Goal: Task Accomplishment & Management: Manage account settings

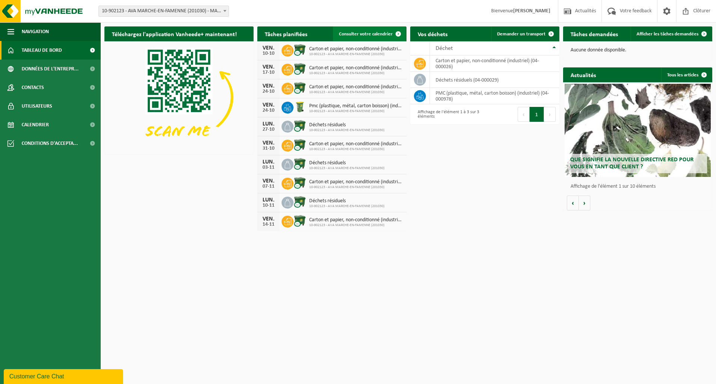
click at [361, 35] on span "Consulter votre calendrier" at bounding box center [366, 34] width 54 height 5
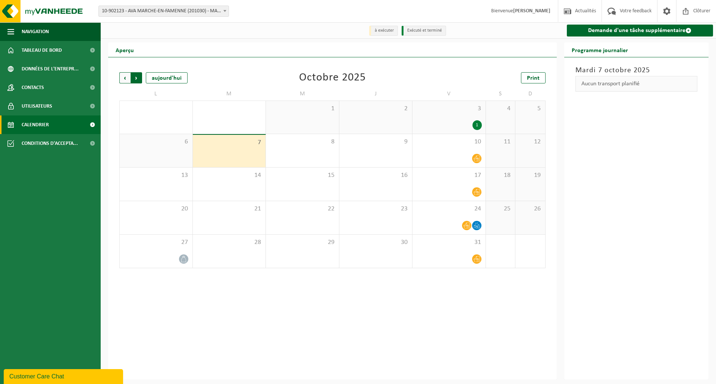
click at [122, 76] on span "Précédent" at bounding box center [124, 77] width 11 height 11
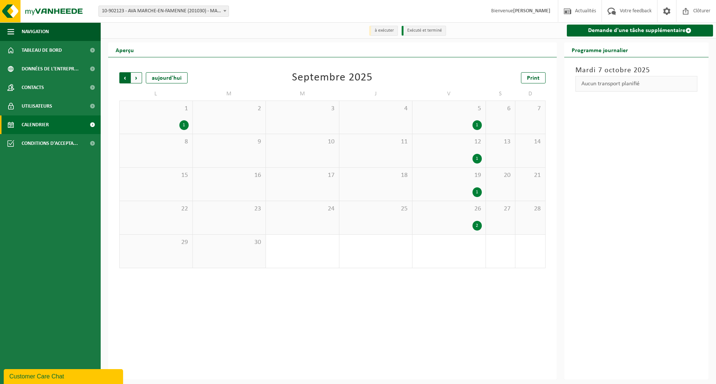
click at [137, 78] on span "Suivant" at bounding box center [136, 77] width 11 height 11
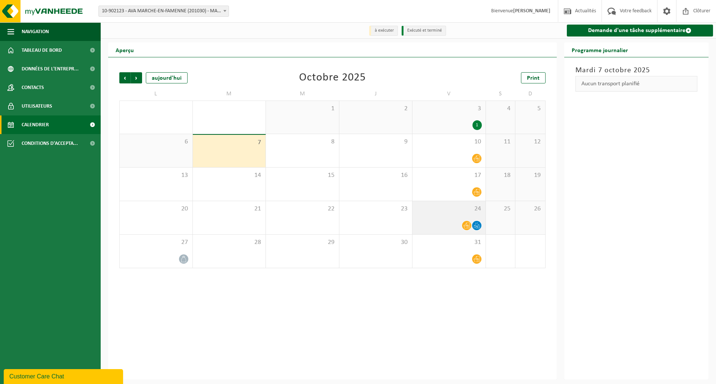
click at [479, 225] on icon at bounding box center [478, 225] width 1 height 0
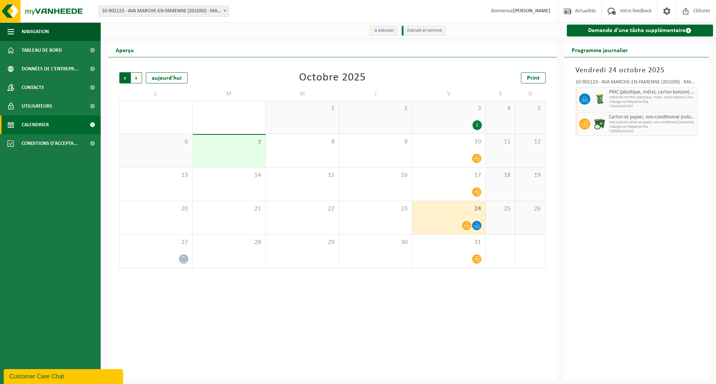
click at [136, 79] on span "Suivant" at bounding box center [136, 77] width 11 height 11
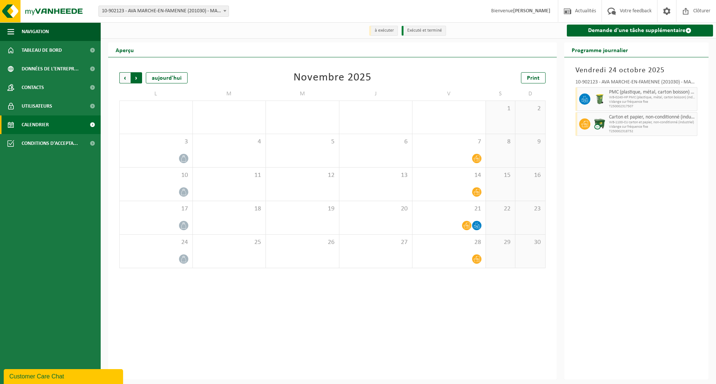
click at [124, 82] on span "Précédent" at bounding box center [124, 77] width 11 height 11
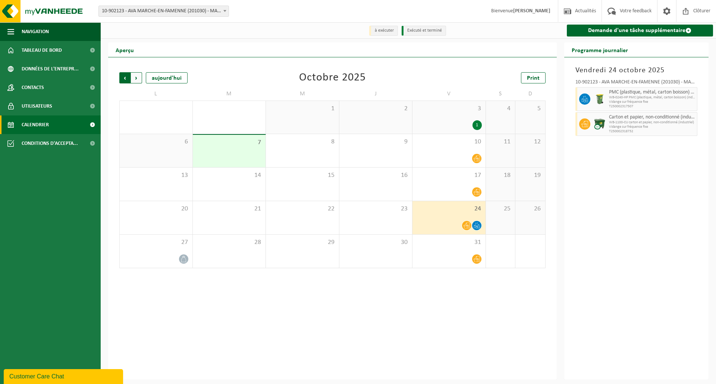
click at [135, 79] on span "Suivant" at bounding box center [136, 77] width 11 height 11
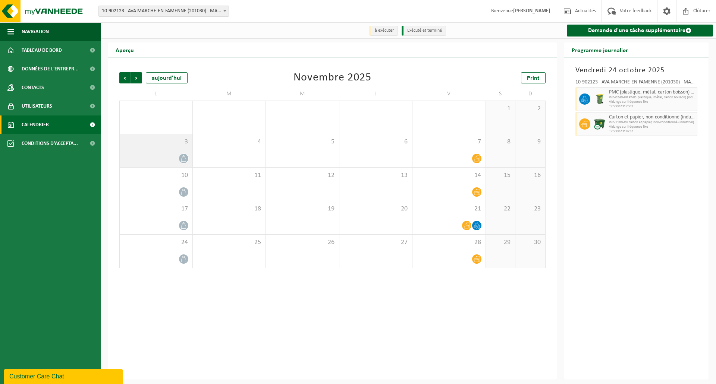
click at [163, 153] on div "3" at bounding box center [156, 150] width 73 height 33
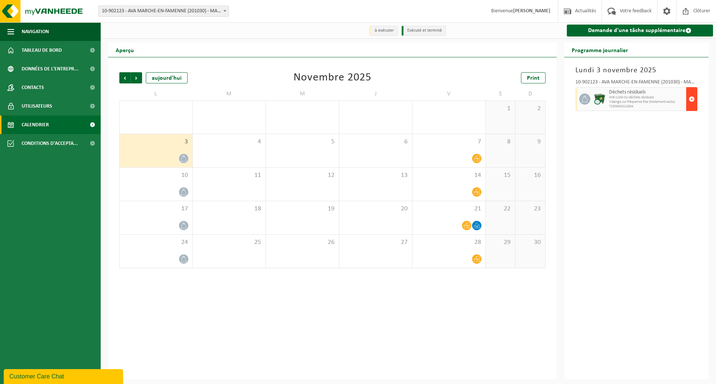
click at [693, 103] on span "button" at bounding box center [691, 99] width 6 height 15
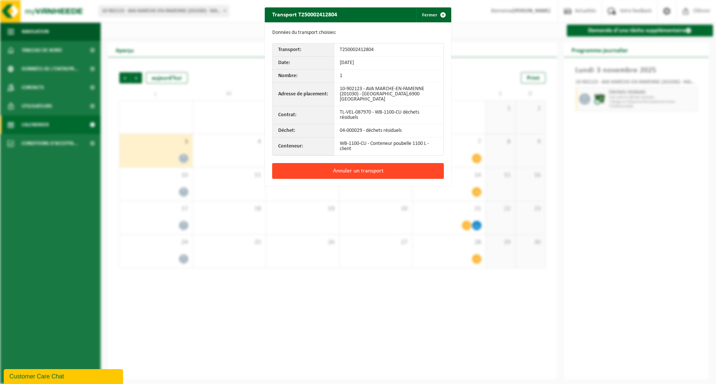
click at [350, 166] on button "Annuler un transport" at bounding box center [357, 171] width 171 height 16
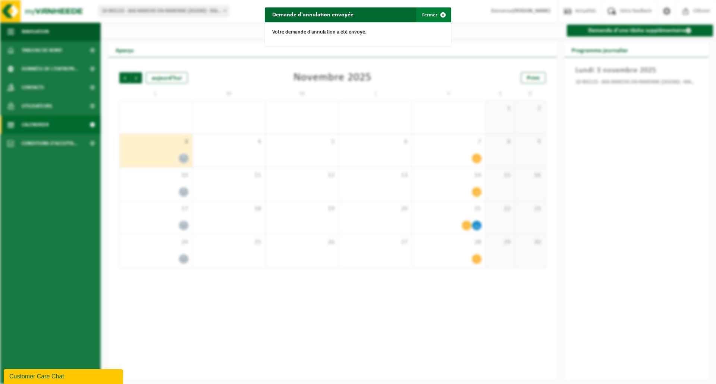
click at [422, 15] on button "Fermer" at bounding box center [433, 14] width 34 height 15
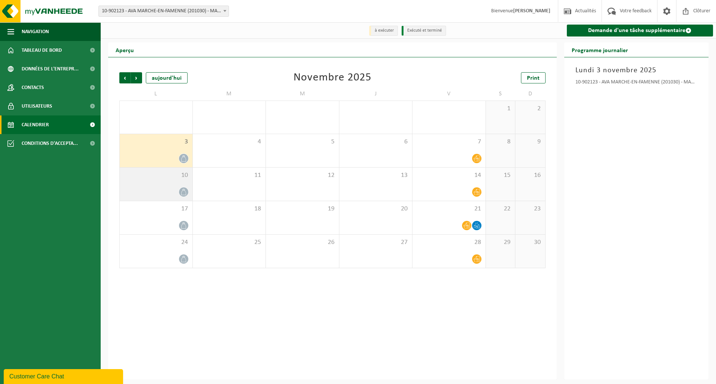
click at [157, 186] on div "10" at bounding box center [156, 184] width 73 height 33
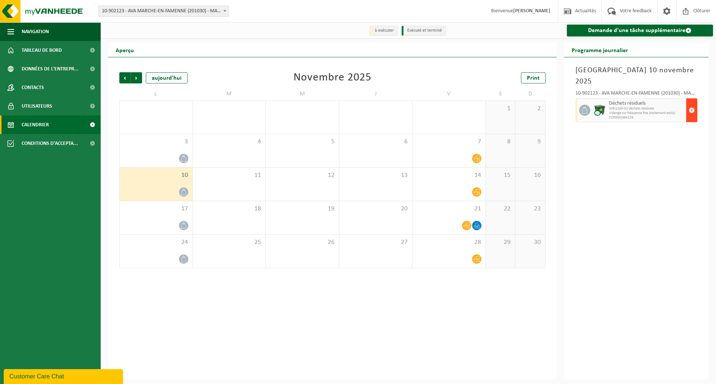
click at [689, 103] on span "button" at bounding box center [691, 110] width 6 height 15
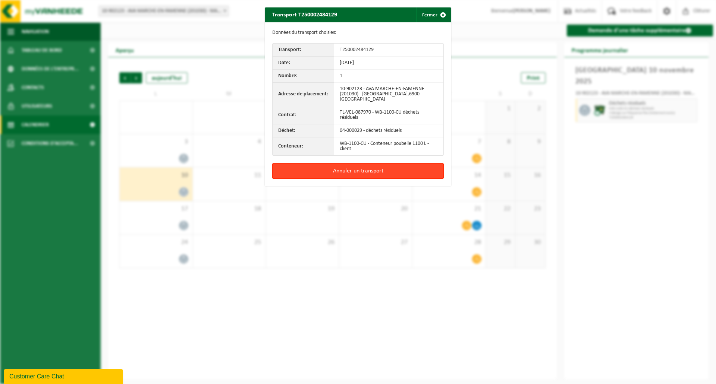
click at [364, 173] on button "Annuler un transport" at bounding box center [357, 171] width 171 height 16
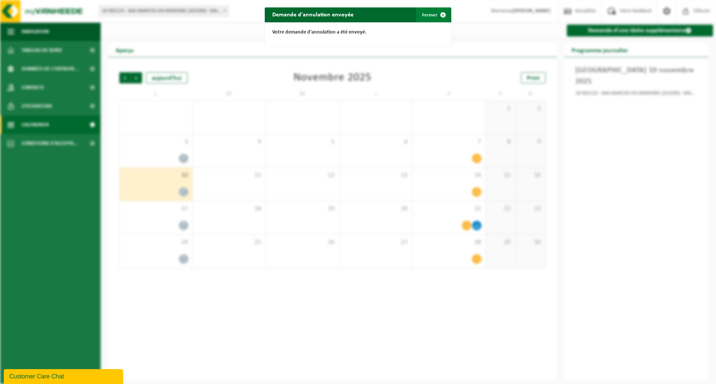
click at [425, 14] on button "Fermer" at bounding box center [433, 14] width 34 height 15
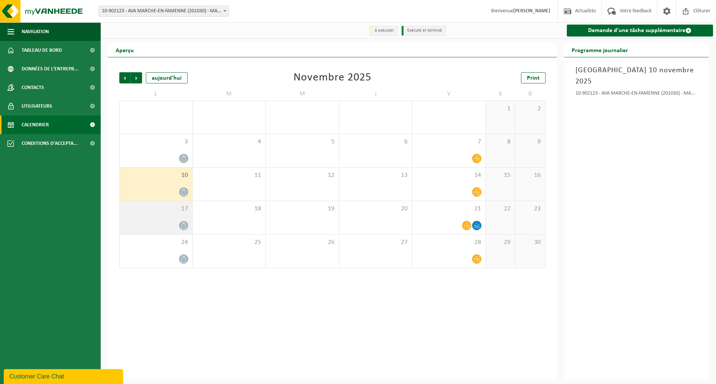
click at [148, 220] on div "17" at bounding box center [156, 217] width 73 height 33
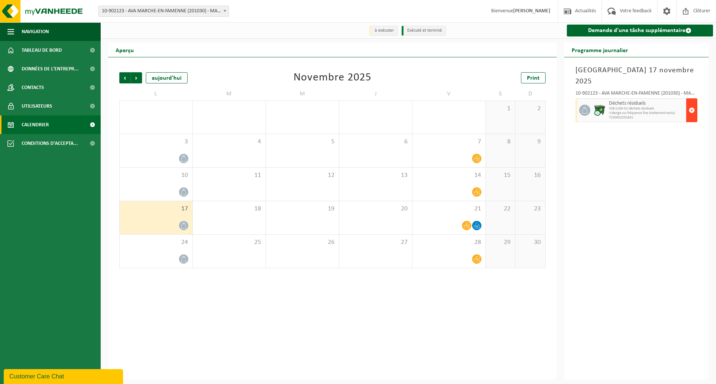
click at [695, 102] on button "button" at bounding box center [691, 110] width 11 height 24
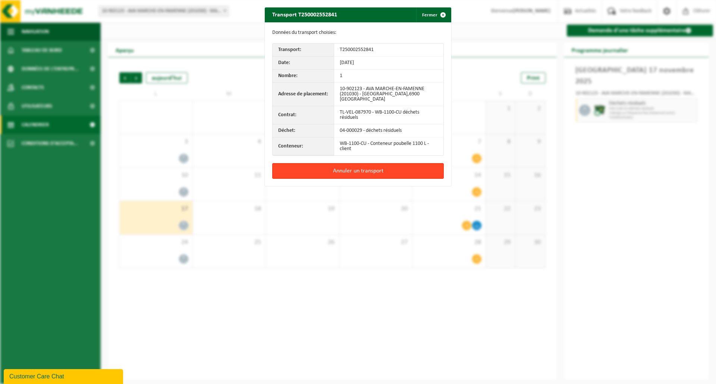
click at [374, 169] on button "Annuler un transport" at bounding box center [357, 171] width 171 height 16
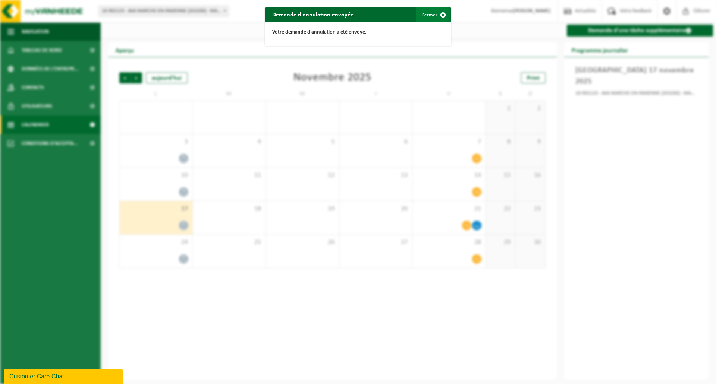
click at [435, 17] on span "button" at bounding box center [442, 14] width 15 height 15
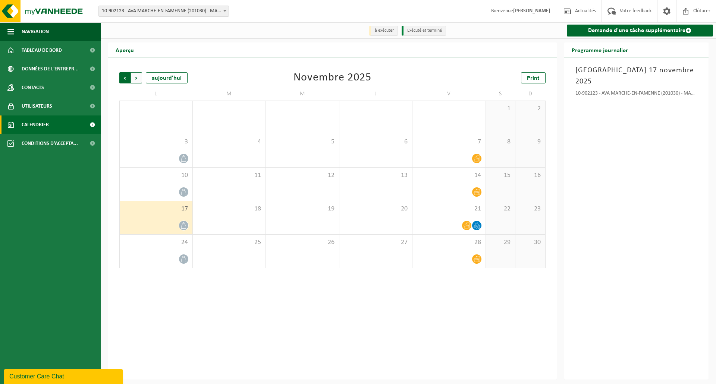
click at [136, 80] on span "Suivant" at bounding box center [136, 77] width 11 height 11
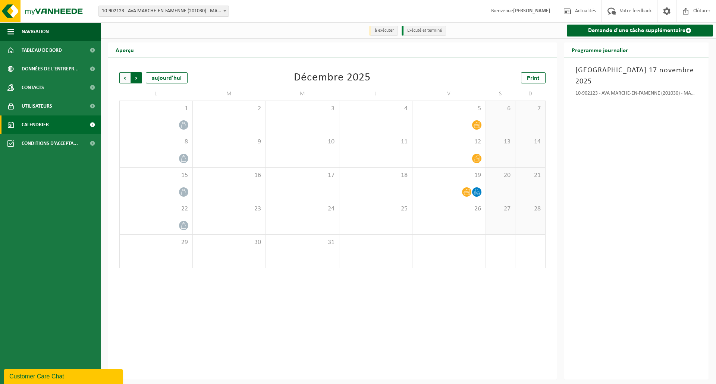
click at [122, 78] on span "Précédent" at bounding box center [124, 77] width 11 height 11
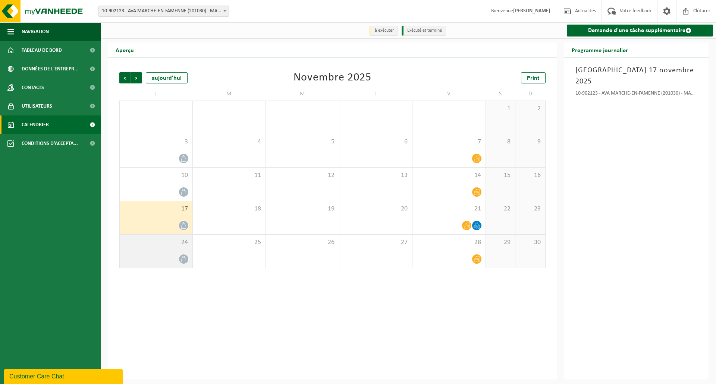
click at [152, 249] on div "24" at bounding box center [156, 251] width 73 height 33
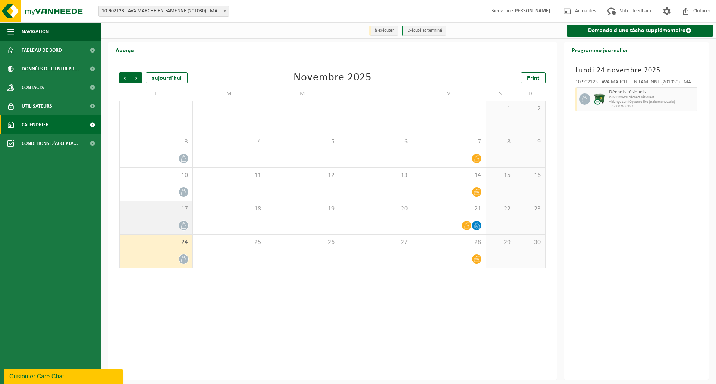
click at [161, 222] on div at bounding box center [155, 226] width 65 height 10
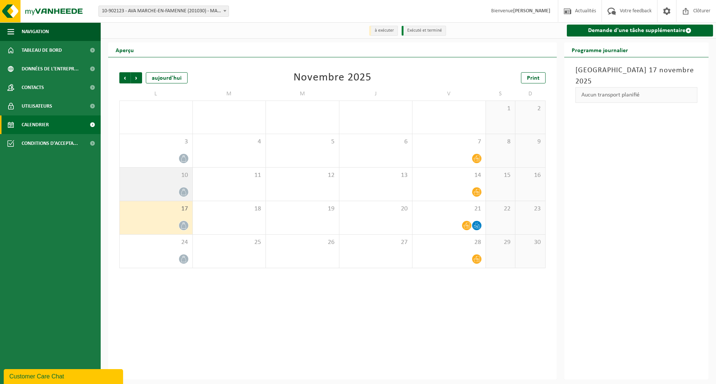
click at [157, 190] on div at bounding box center [155, 192] width 65 height 10
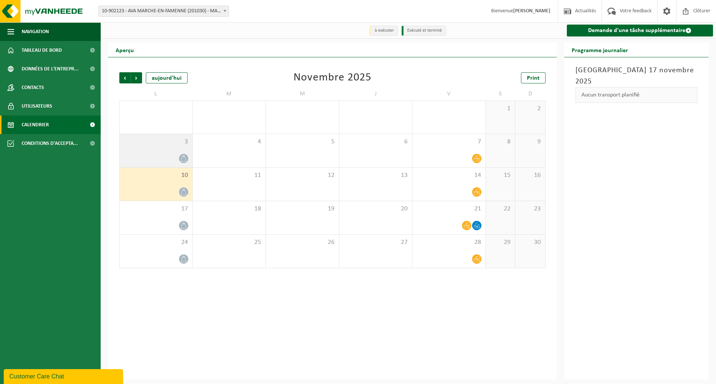
click at [152, 154] on div at bounding box center [155, 159] width 65 height 10
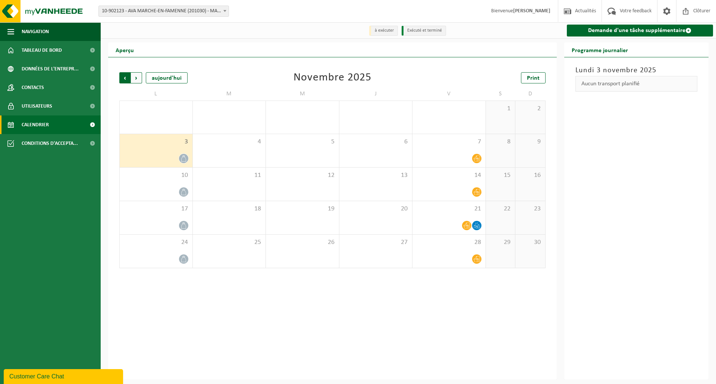
click at [132, 78] on span "Suivant" at bounding box center [136, 77] width 11 height 11
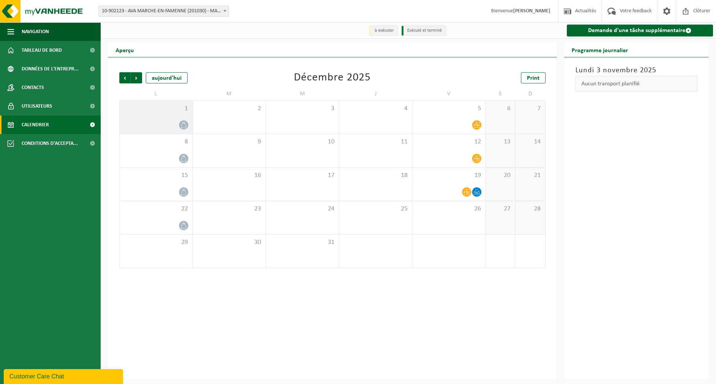
click at [157, 121] on div at bounding box center [155, 125] width 65 height 10
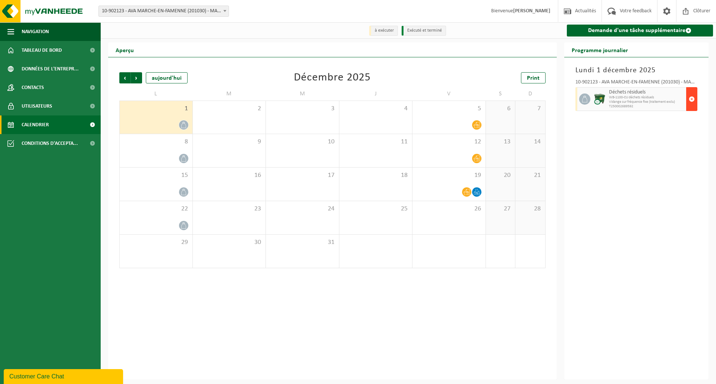
click at [692, 105] on span "button" at bounding box center [691, 99] width 6 height 15
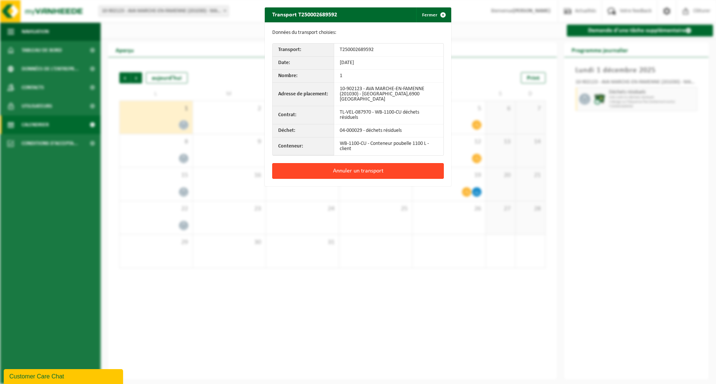
click at [340, 172] on button "Annuler un transport" at bounding box center [357, 171] width 171 height 16
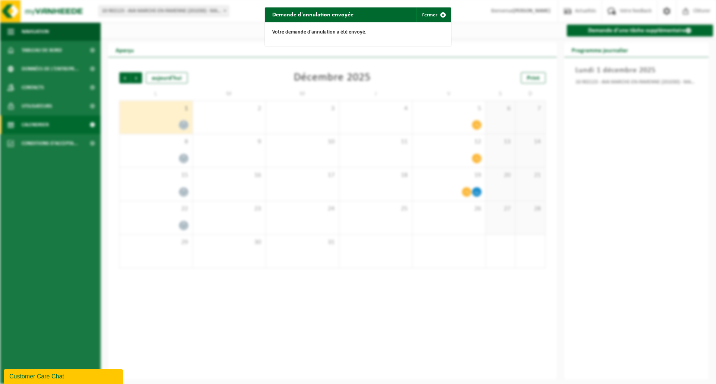
click at [162, 154] on div "Demande d'annulation envoyée Fermer Votre demande d'annulation a été envoyé." at bounding box center [358, 192] width 716 height 384
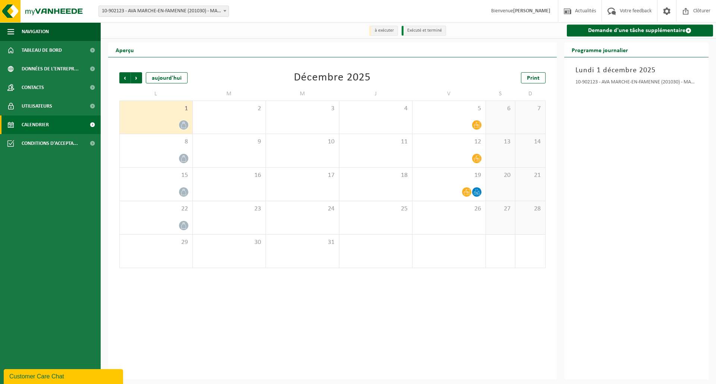
click at [162, 154] on div at bounding box center [155, 159] width 65 height 10
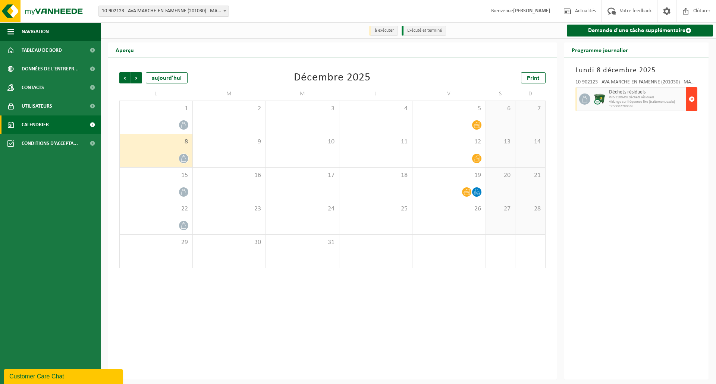
click at [695, 103] on button "button" at bounding box center [691, 99] width 11 height 24
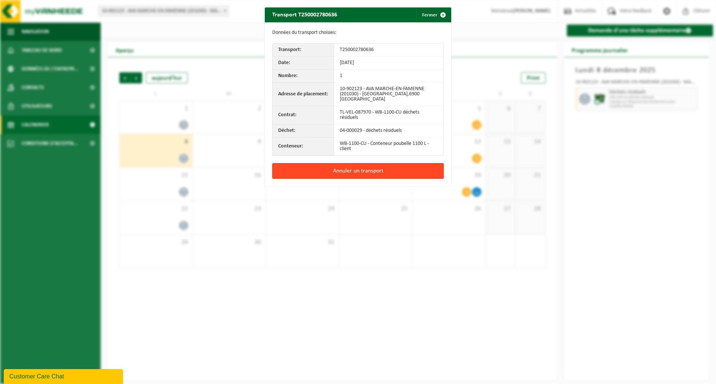
click at [350, 171] on button "Annuler un transport" at bounding box center [357, 171] width 171 height 16
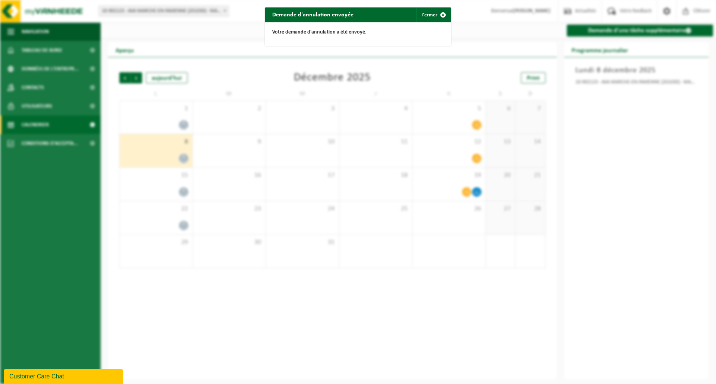
click at [161, 188] on div "Demande d'annulation envoyée Fermer Votre demande d'annulation a été envoyé." at bounding box center [358, 192] width 716 height 384
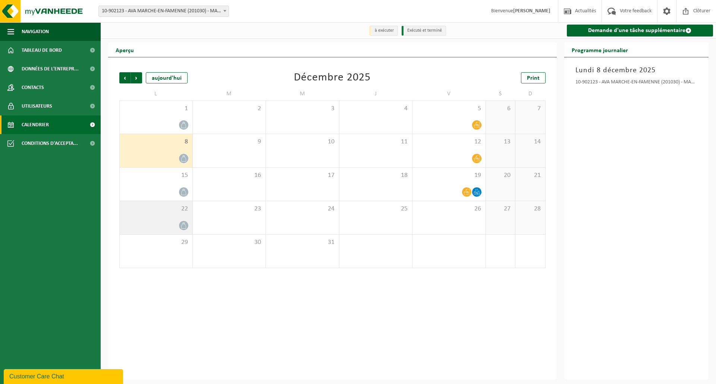
click at [157, 220] on div "22" at bounding box center [156, 217] width 73 height 33
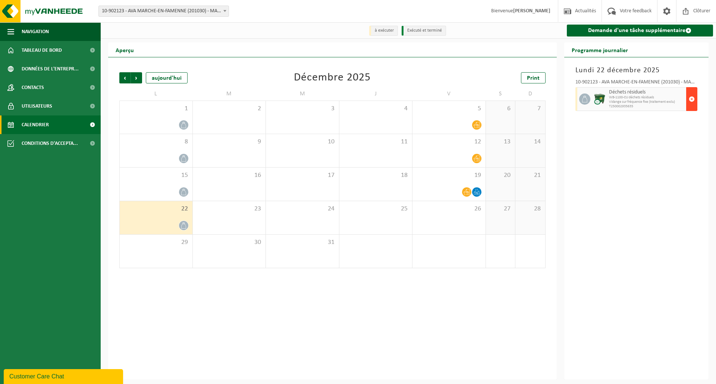
click at [695, 99] on button "button" at bounding box center [691, 99] width 11 height 24
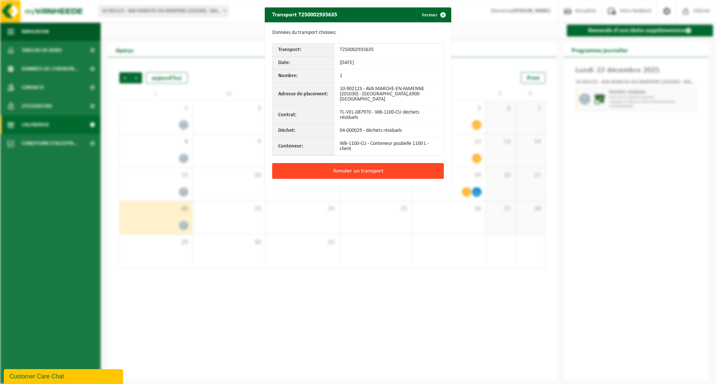
click at [375, 171] on button "Annuler un transport" at bounding box center [357, 171] width 171 height 16
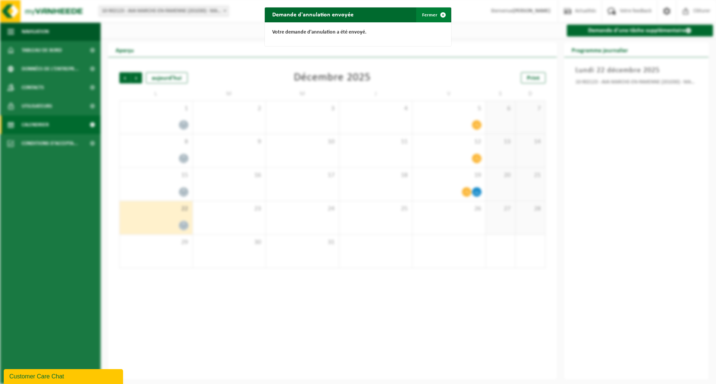
click at [442, 19] on span "button" at bounding box center [442, 14] width 15 height 15
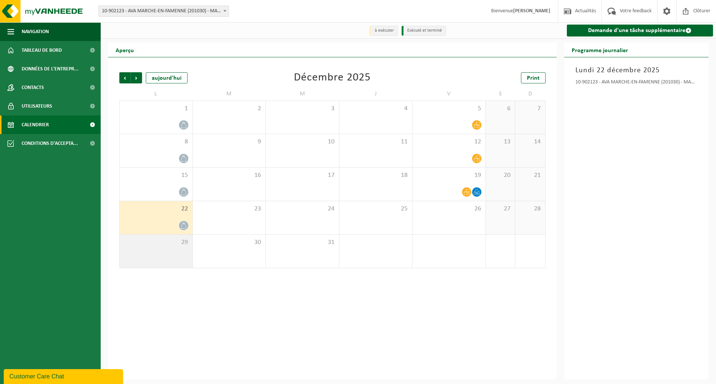
click at [151, 254] on div "29" at bounding box center [156, 251] width 73 height 33
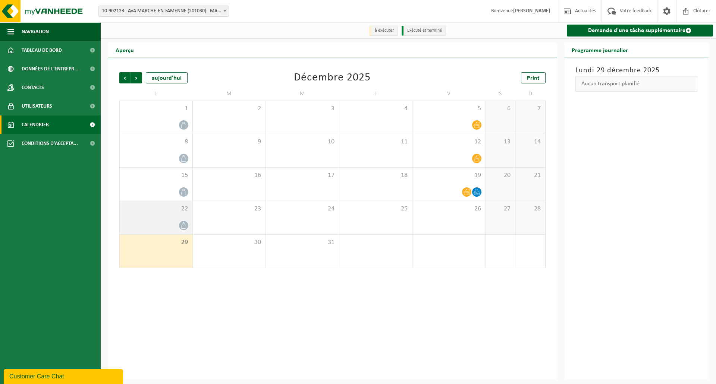
click at [151, 216] on div "22" at bounding box center [156, 217] width 73 height 33
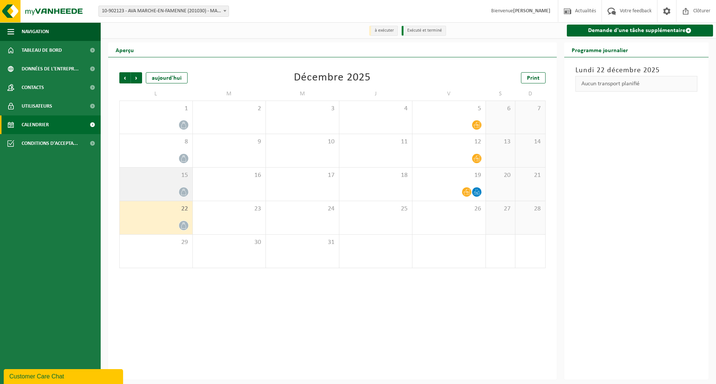
click at [153, 176] on span "15" at bounding box center [155, 175] width 65 height 8
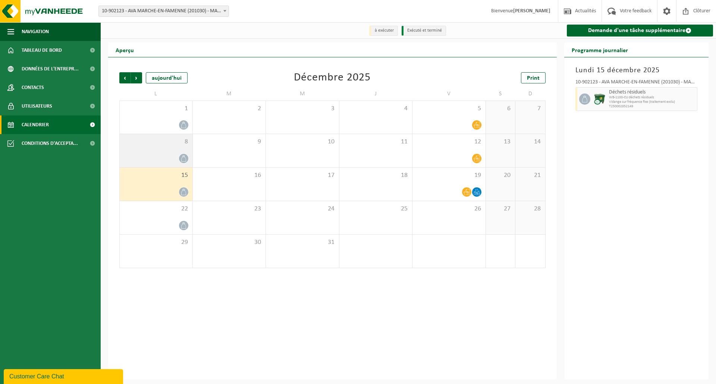
click at [155, 149] on div "8" at bounding box center [156, 150] width 73 height 33
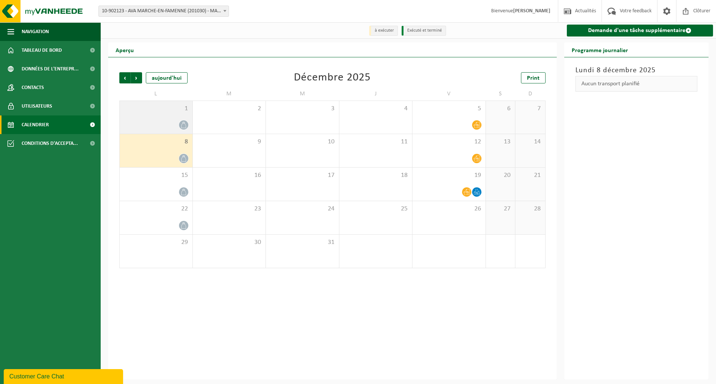
click at [152, 107] on span "1" at bounding box center [155, 109] width 65 height 8
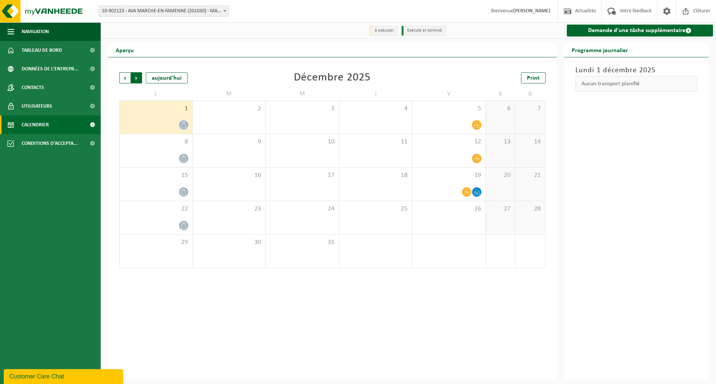
click at [124, 77] on span "Précédent" at bounding box center [124, 77] width 11 height 11
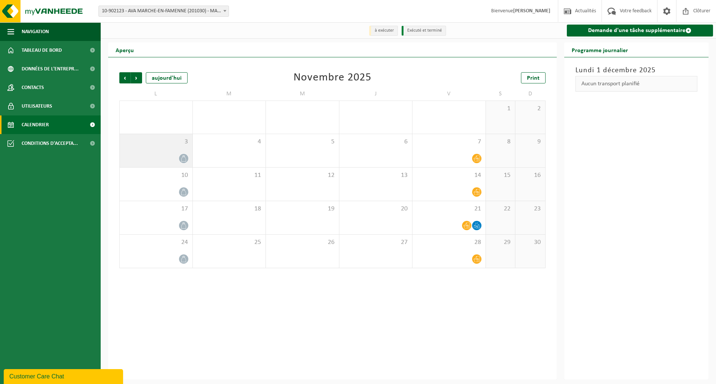
click at [167, 154] on div "3" at bounding box center [156, 150] width 73 height 33
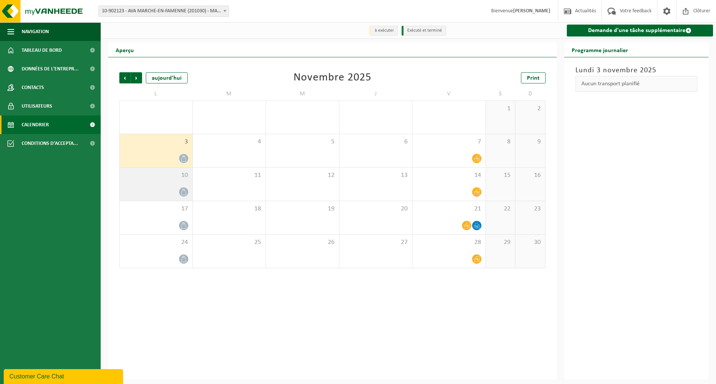
click at [171, 188] on div at bounding box center [155, 192] width 65 height 10
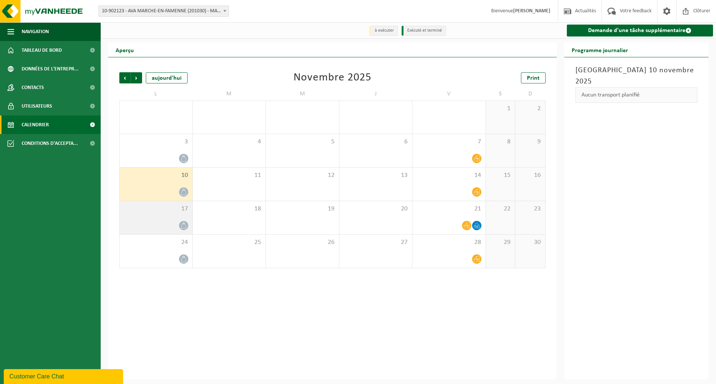
click at [173, 223] on div at bounding box center [155, 226] width 65 height 10
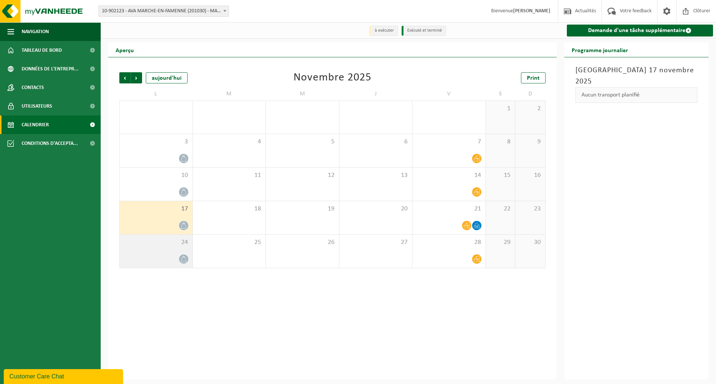
click at [172, 260] on div at bounding box center [155, 259] width 65 height 10
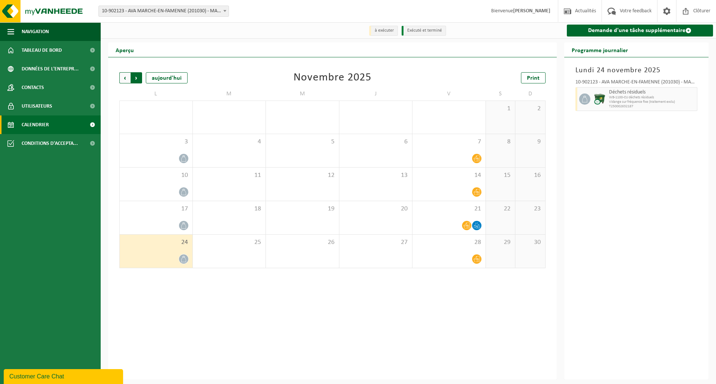
click at [122, 75] on span "Précédent" at bounding box center [124, 77] width 11 height 11
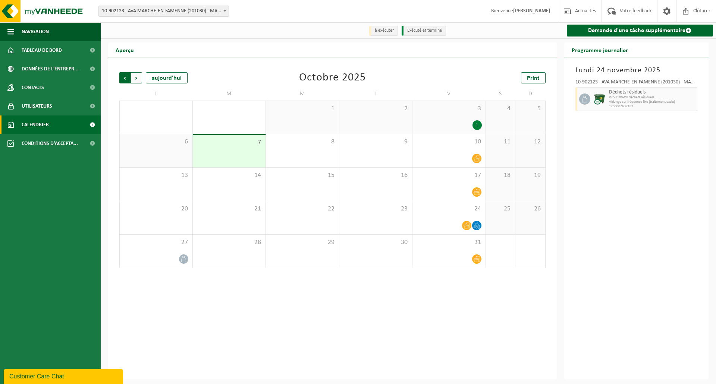
click at [137, 81] on span "Suivant" at bounding box center [136, 77] width 11 height 11
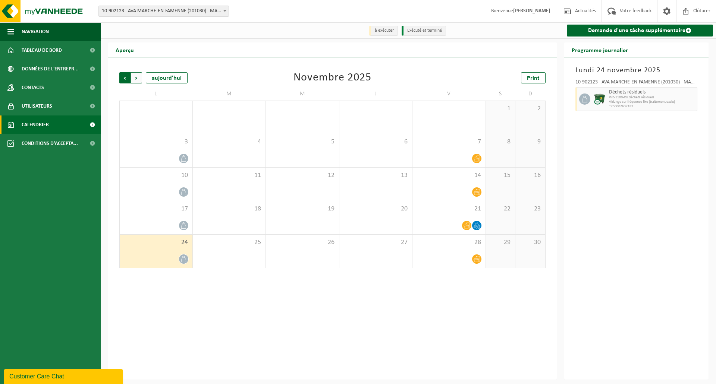
click at [136, 81] on span "Suivant" at bounding box center [136, 77] width 11 height 11
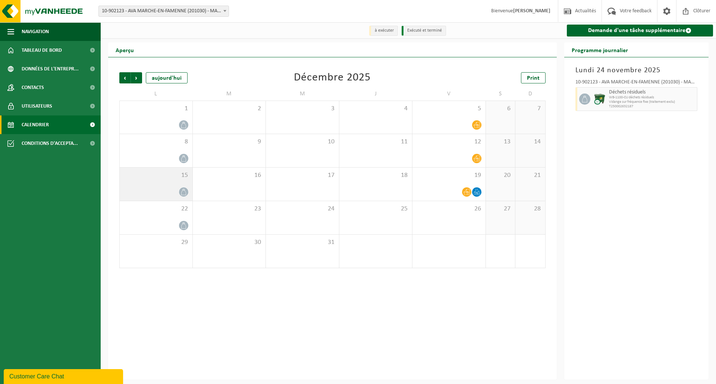
click at [145, 189] on div at bounding box center [155, 192] width 65 height 10
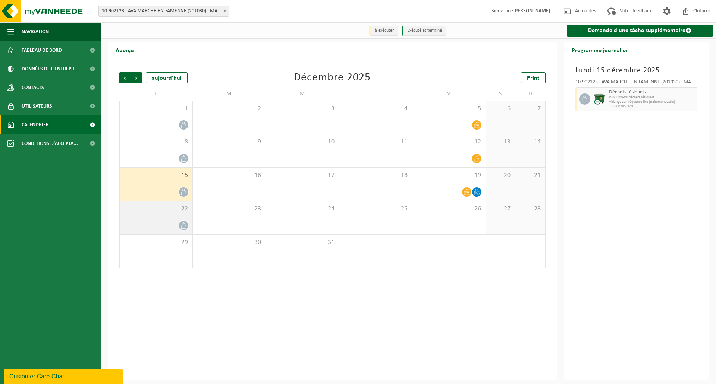
click at [146, 212] on span "22" at bounding box center [155, 209] width 65 height 8
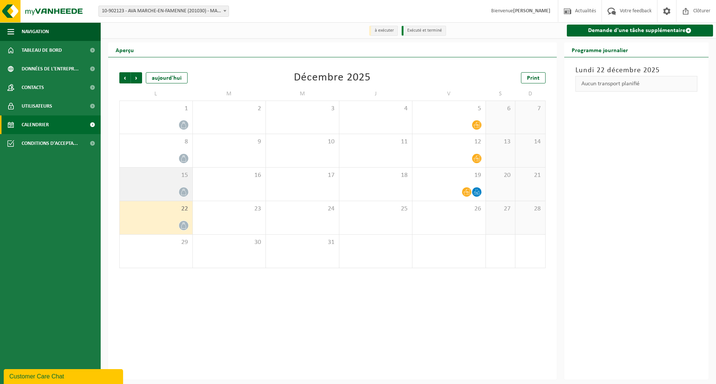
click at [147, 180] on span "15" at bounding box center [155, 175] width 65 height 8
